Goal: Navigation & Orientation: Find specific page/section

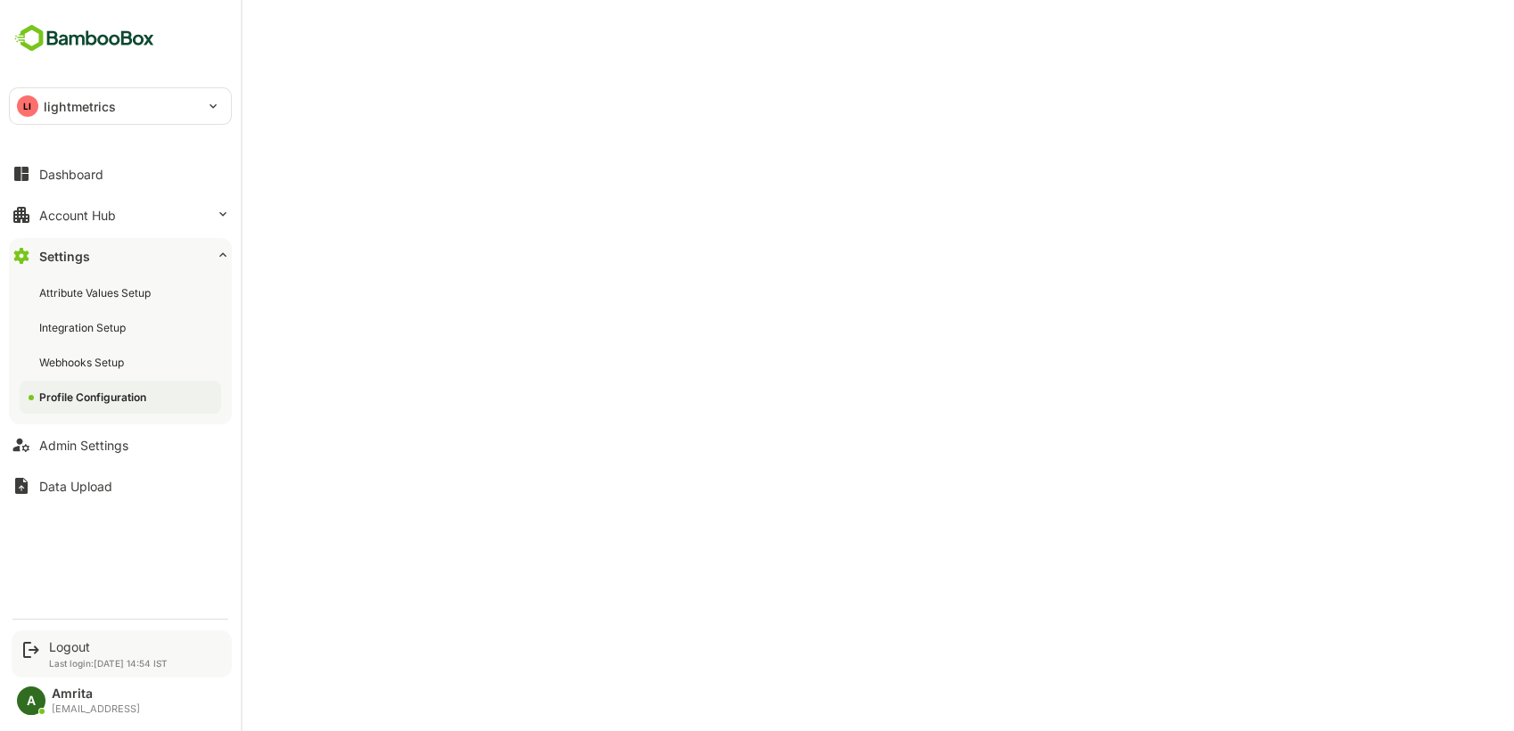
click at [66, 636] on div "Logout Last login: [DATE] 14:54 IST" at bounding box center [122, 653] width 220 height 47
click at [74, 652] on div "Logout" at bounding box center [108, 646] width 119 height 15
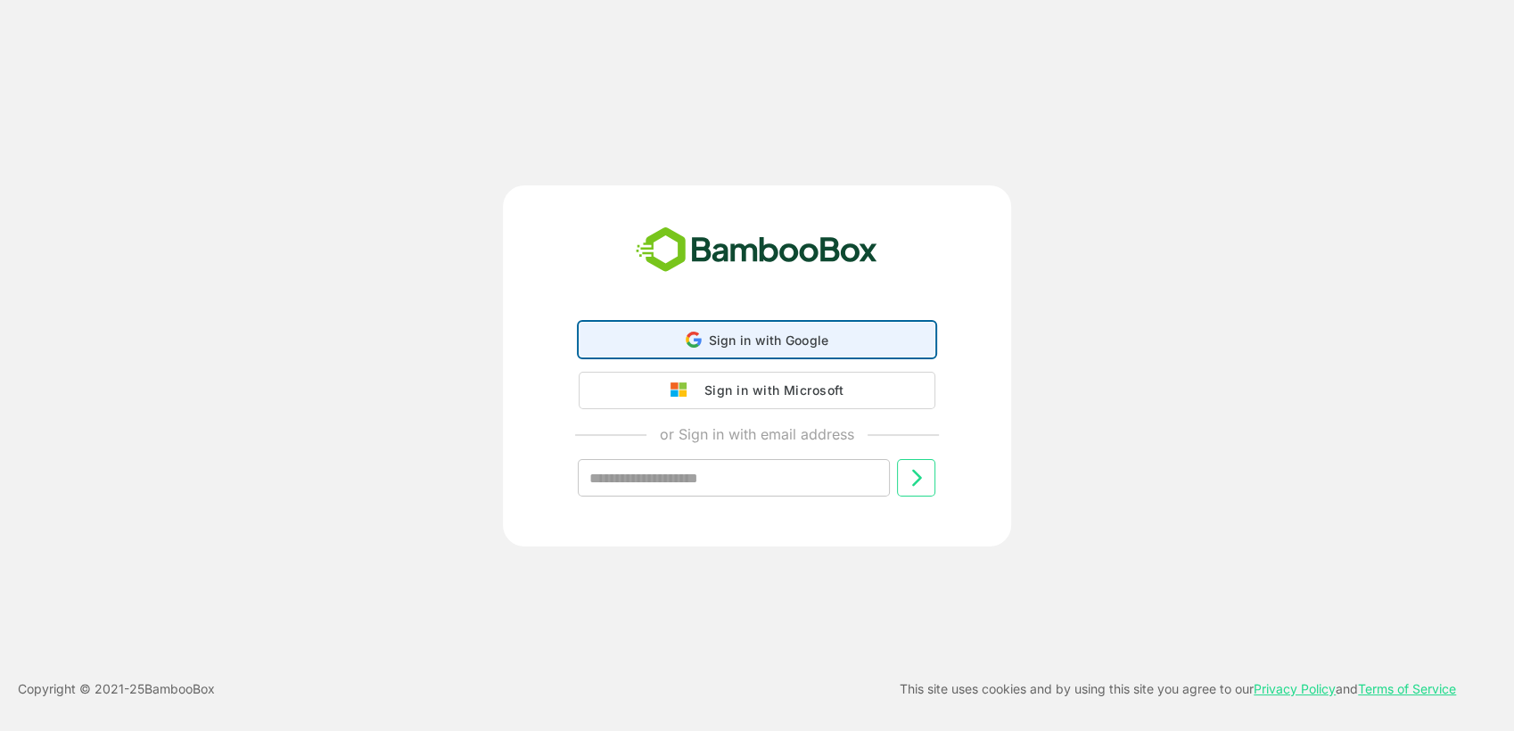
click at [856, 344] on div "Sign in with Google Sign in with Google. Opens in new tab" at bounding box center [756, 340] width 333 height 34
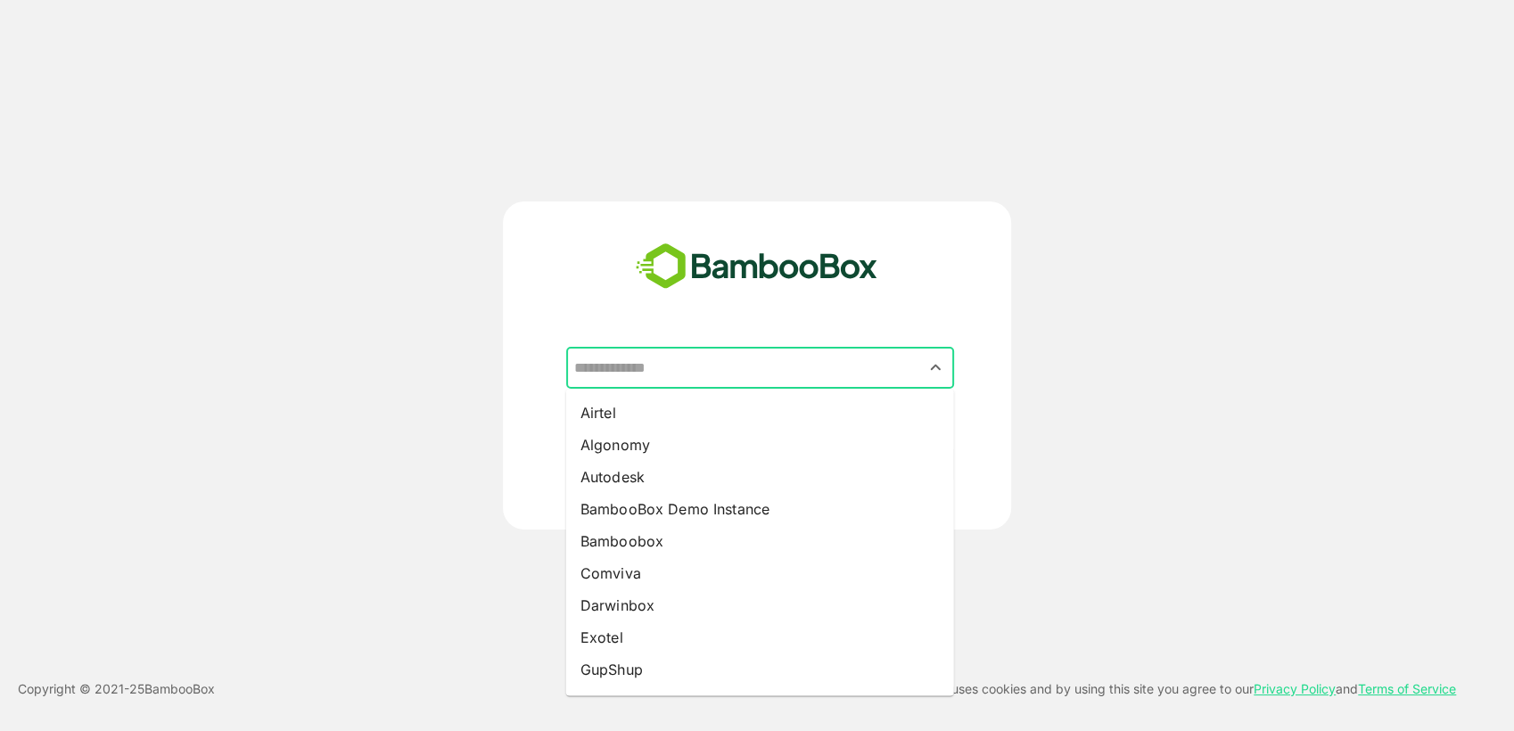
click at [679, 372] on input "text" at bounding box center [760, 368] width 381 height 34
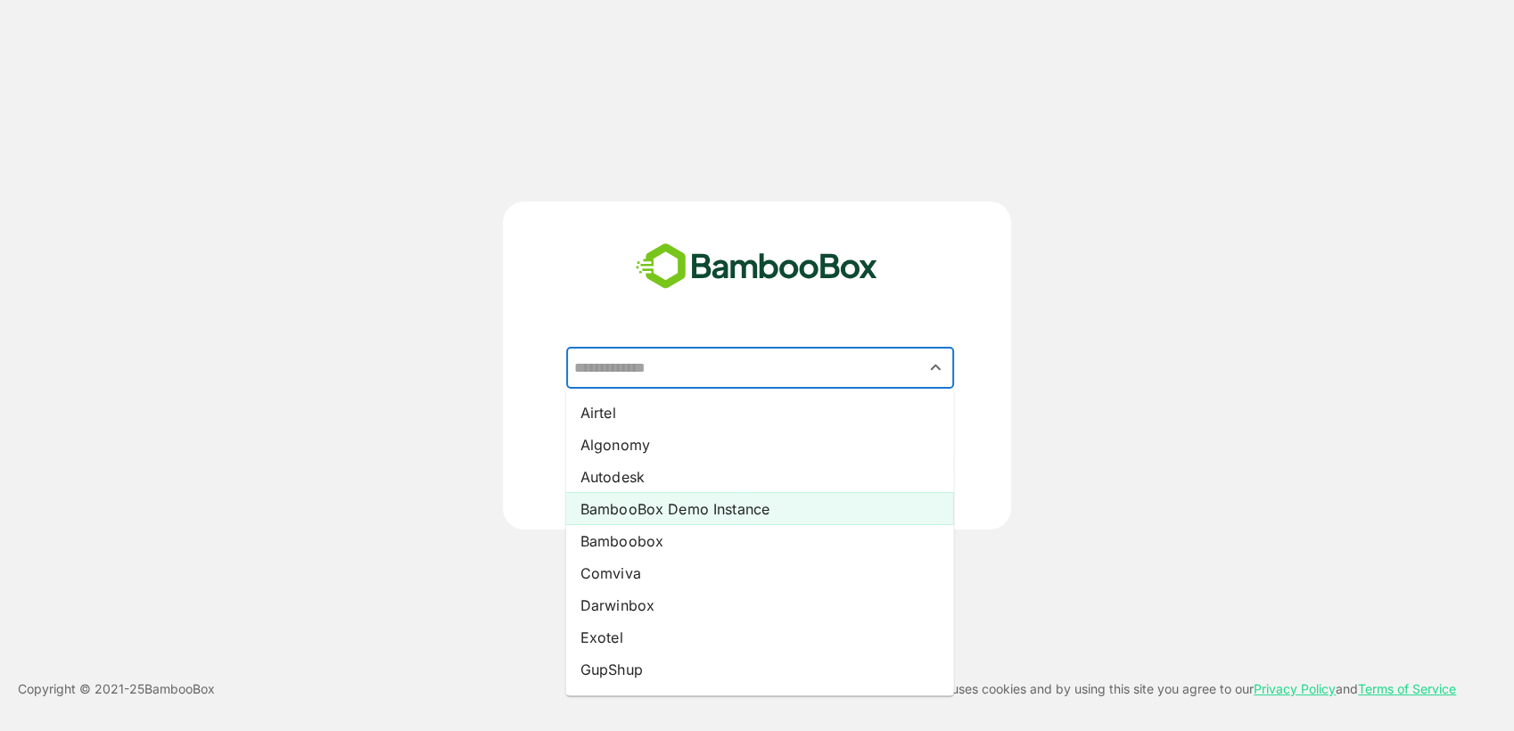
click at [735, 506] on li "BambooBox Demo Instance" at bounding box center [760, 508] width 388 height 32
type input "**********"
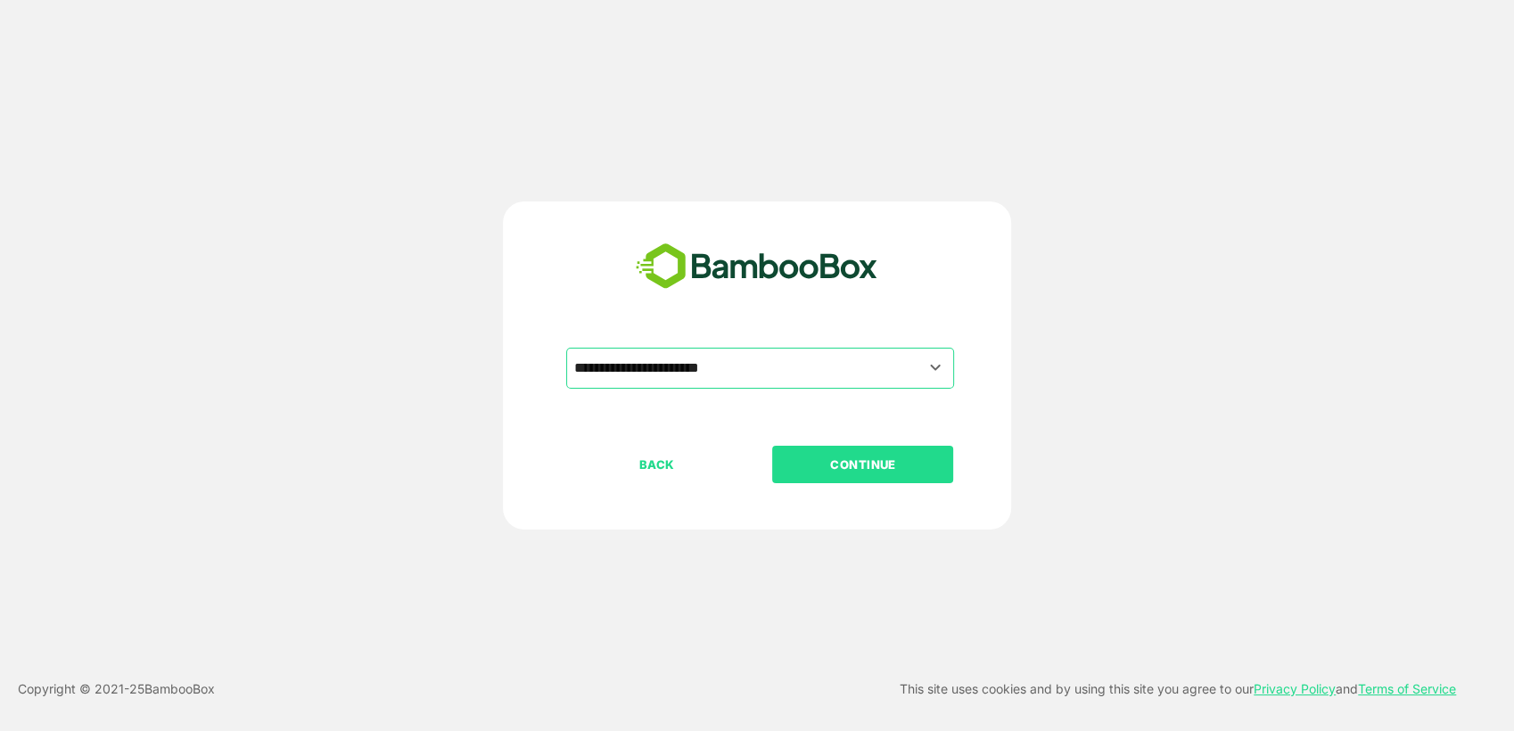
click at [816, 464] on p "CONTINUE" at bounding box center [863, 465] width 178 height 20
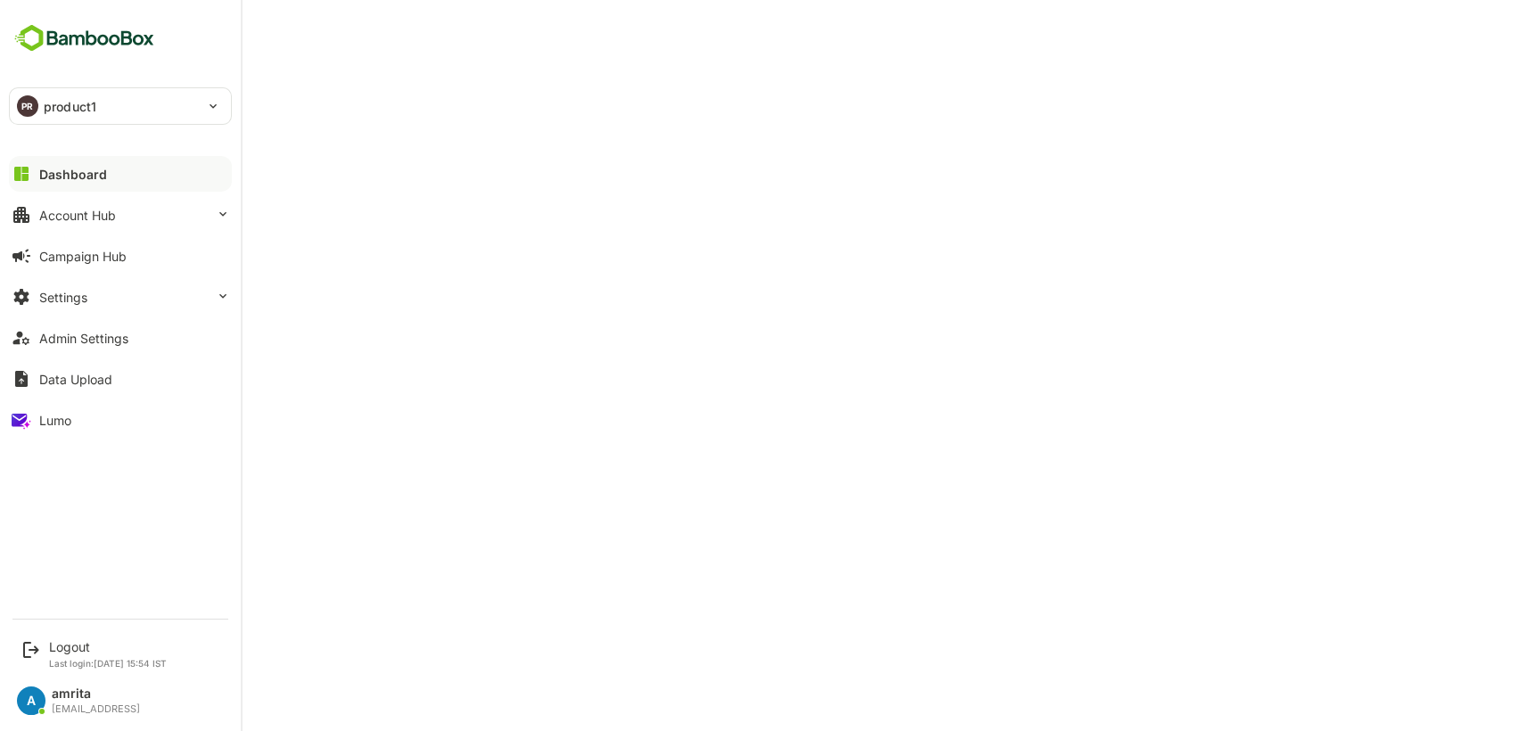
click at [61, 119] on div "PR product1" at bounding box center [110, 106] width 200 height 36
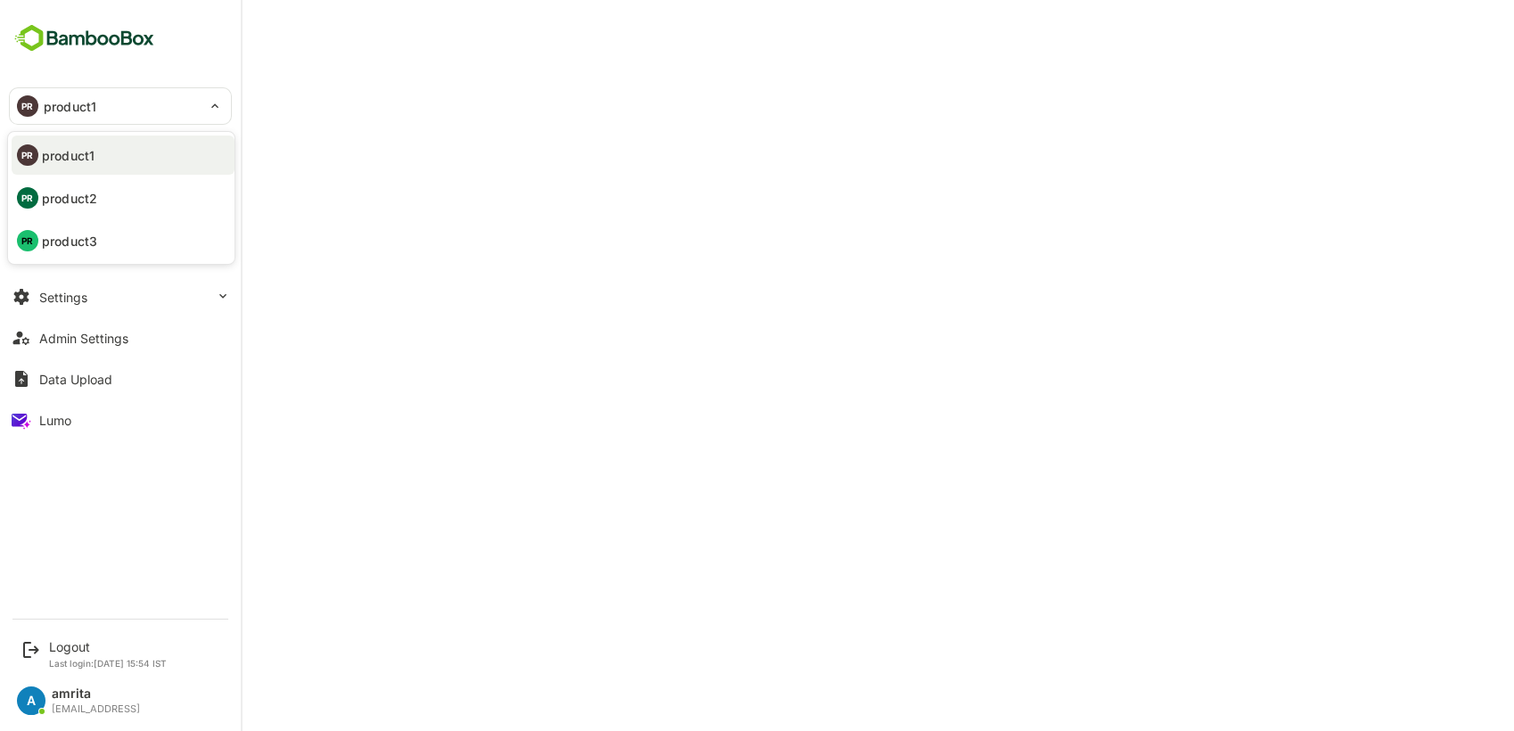
click at [61, 119] on div at bounding box center [757, 365] width 1514 height 731
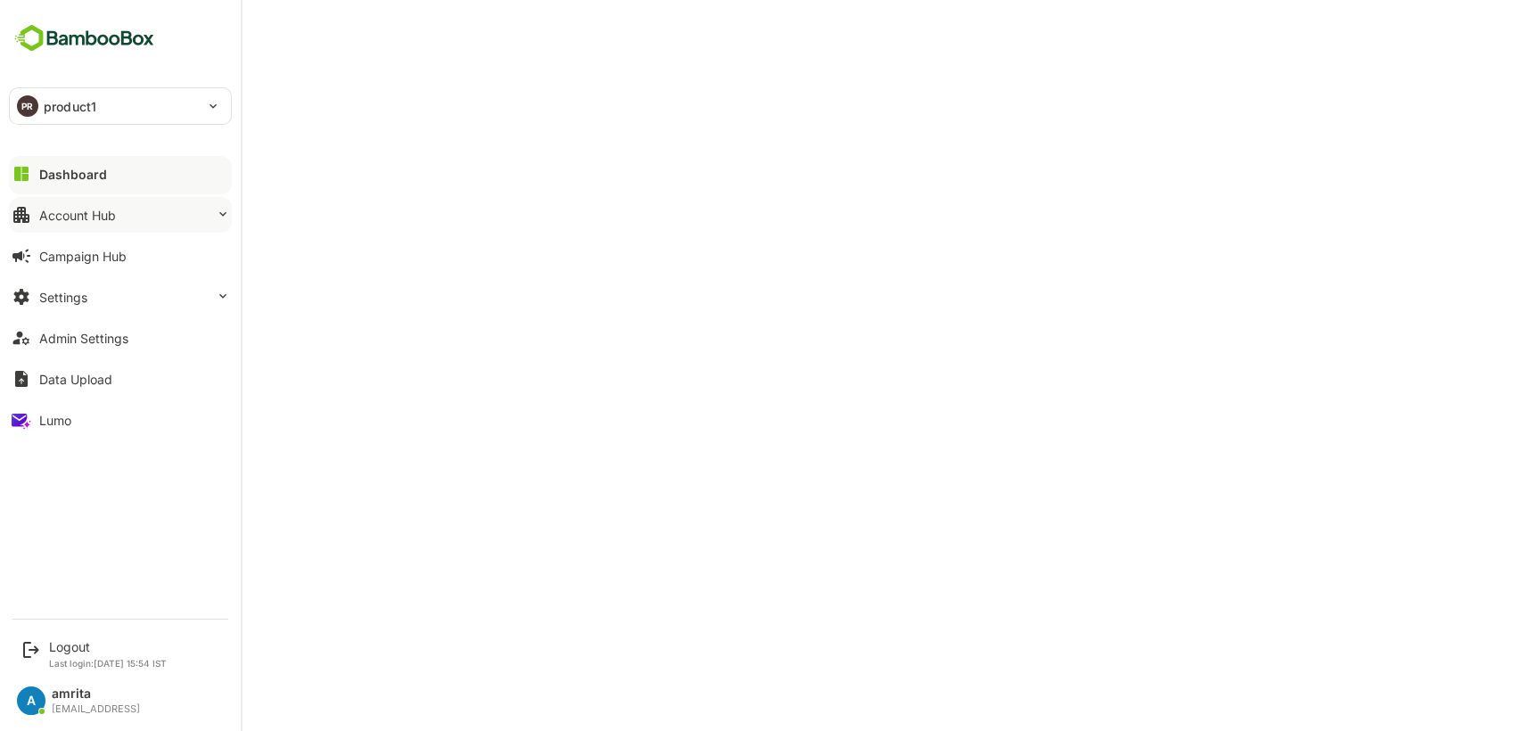
click at [48, 225] on button "Account Hub" at bounding box center [120, 215] width 223 height 36
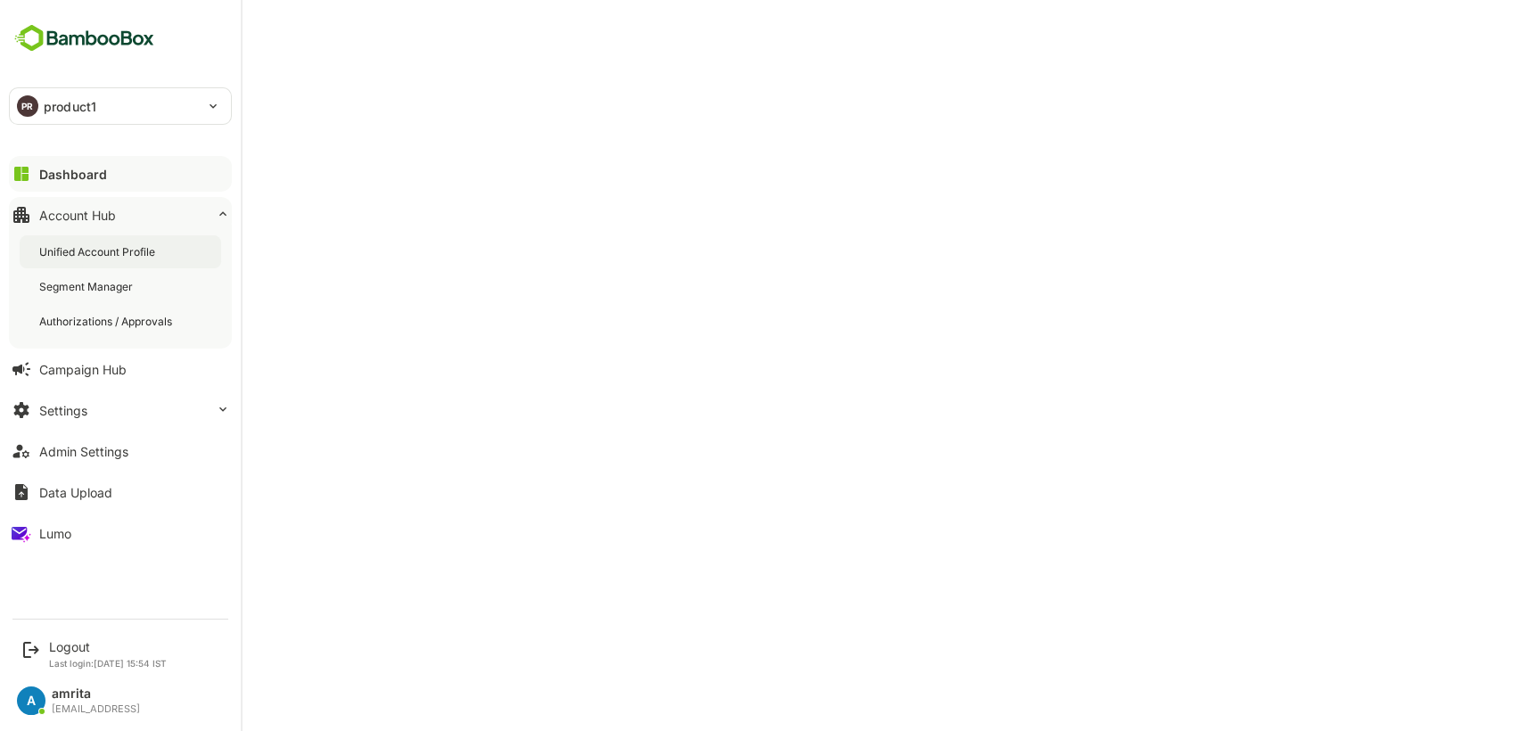
click at [70, 251] on div "Unified Account Profile" at bounding box center [98, 251] width 119 height 15
click at [117, 417] on button "Settings" at bounding box center [120, 410] width 223 height 36
click at [123, 414] on button "Settings" at bounding box center [120, 410] width 223 height 36
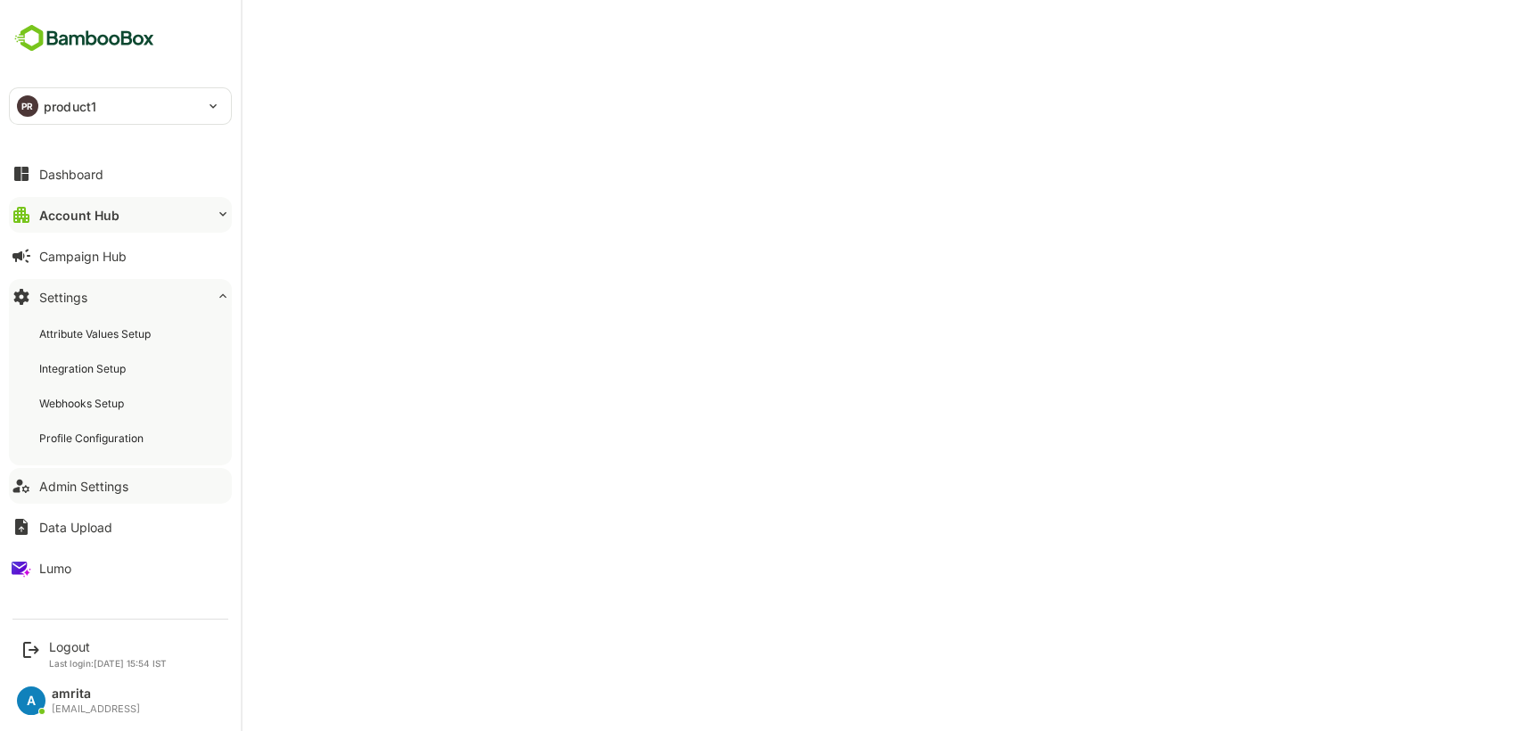
click at [112, 501] on button "Admin Settings" at bounding box center [120, 486] width 223 height 36
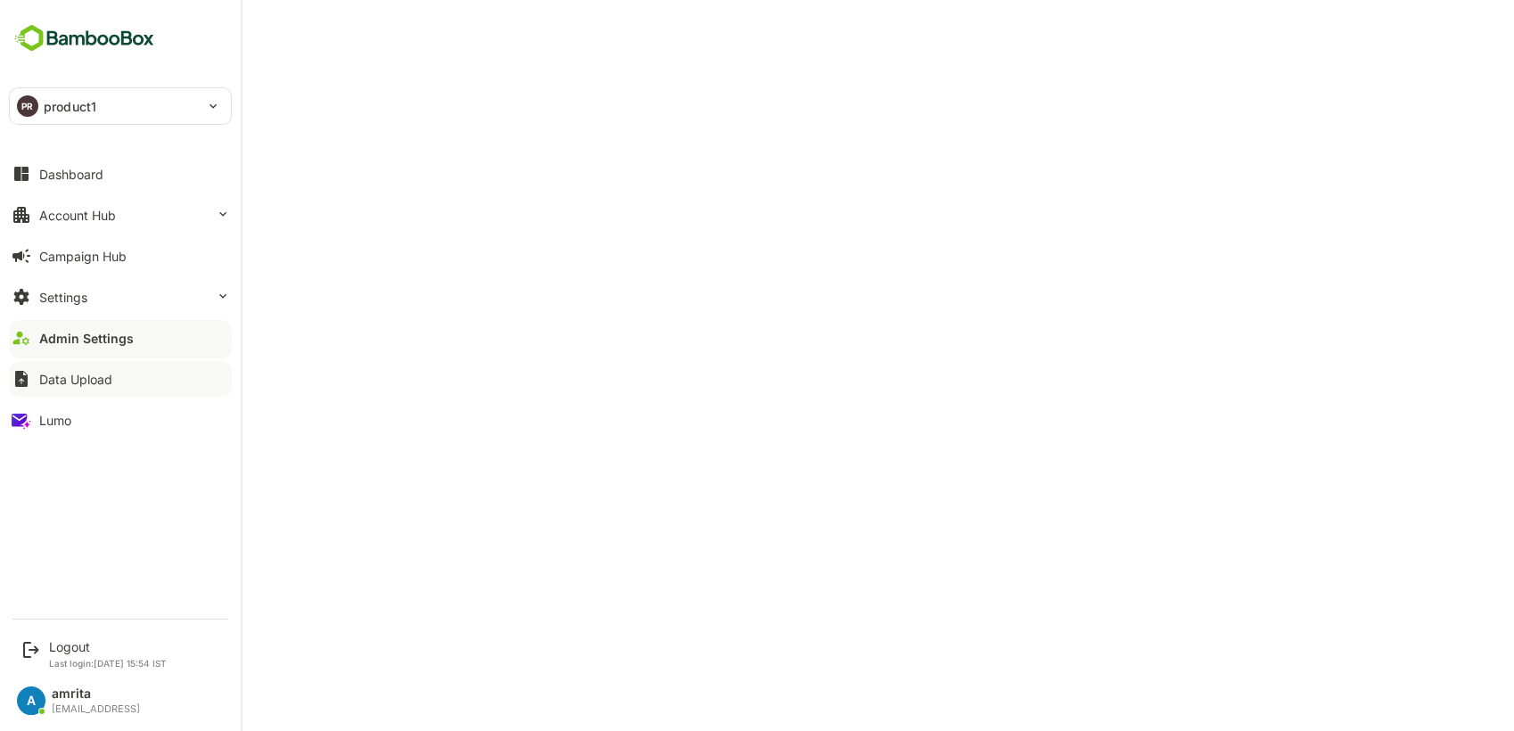
click at [111, 381] on div "Data Upload" at bounding box center [75, 379] width 73 height 15
click at [87, 336] on div "Admin Settings" at bounding box center [83, 338] width 89 height 15
